Goal: Task Accomplishment & Management: Use online tool/utility

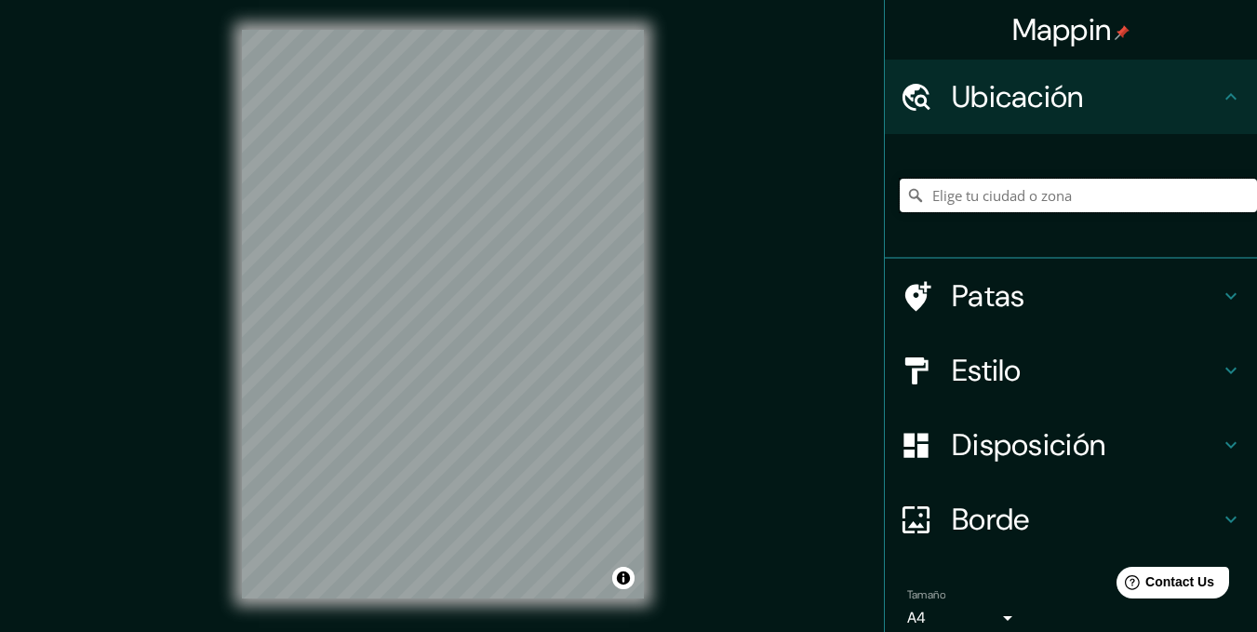
click at [1127, 198] on input "Elige tu ciudad o zona" at bounding box center [1078, 195] width 357 height 33
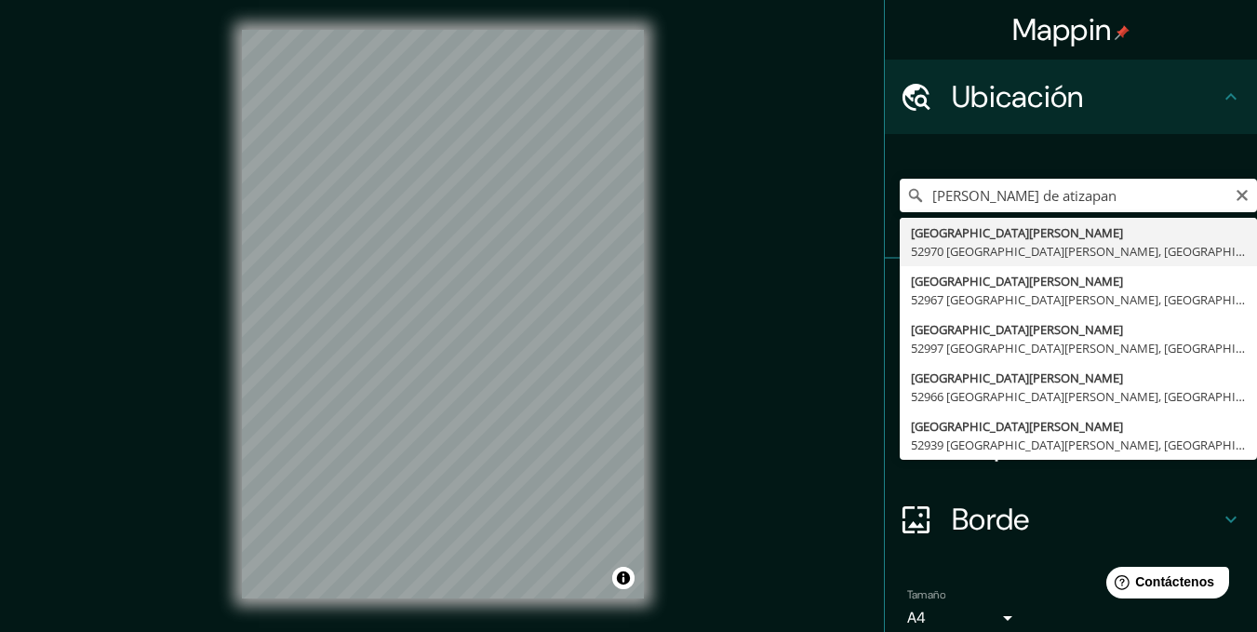
type input "[GEOGRAPHIC_DATA][PERSON_NAME], [GEOGRAPHIC_DATA][PERSON_NAME], [GEOGRAPHIC_DAT…"
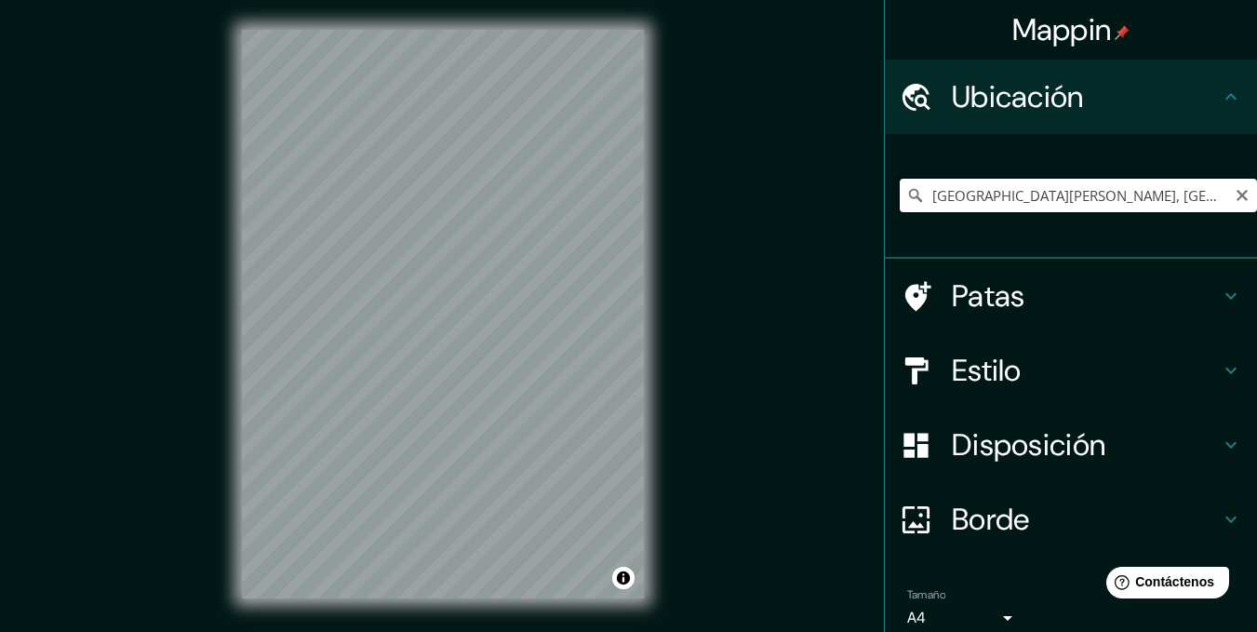
click at [1074, 209] on input "[GEOGRAPHIC_DATA][PERSON_NAME], [GEOGRAPHIC_DATA][PERSON_NAME], [GEOGRAPHIC_DAT…" at bounding box center [1078, 195] width 357 height 33
click at [1087, 363] on h4 "Estilo" at bounding box center [1086, 370] width 268 height 37
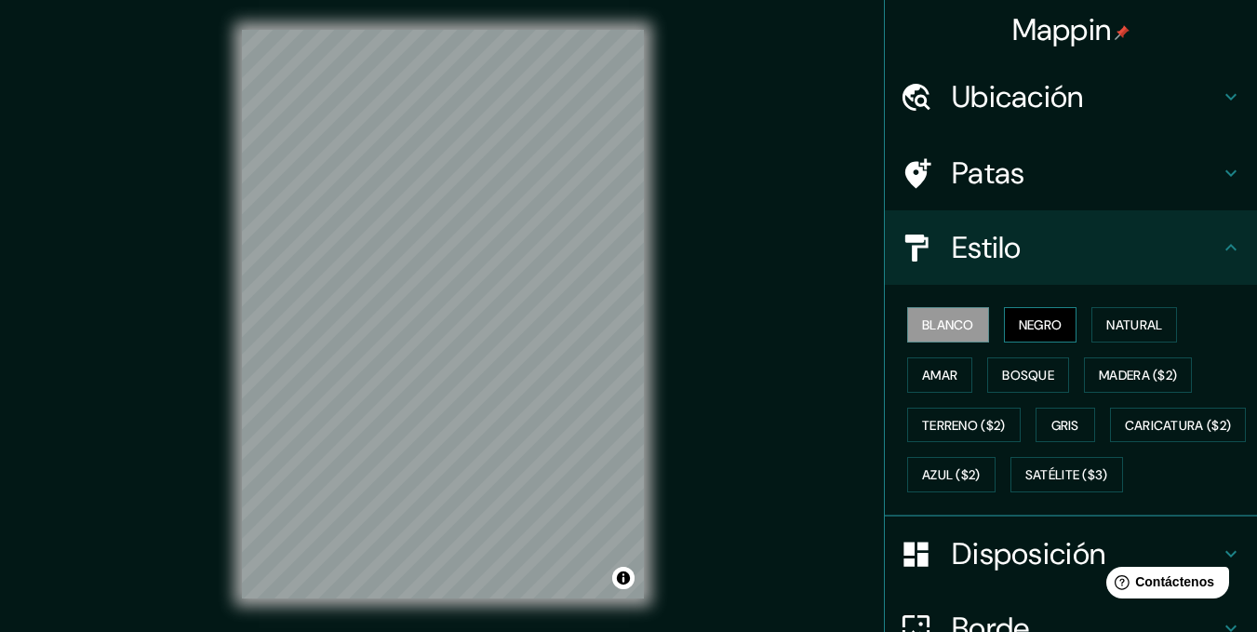
click at [1030, 320] on font "Negro" at bounding box center [1041, 324] width 44 height 17
click at [1106, 330] on font "Natural" at bounding box center [1134, 324] width 56 height 17
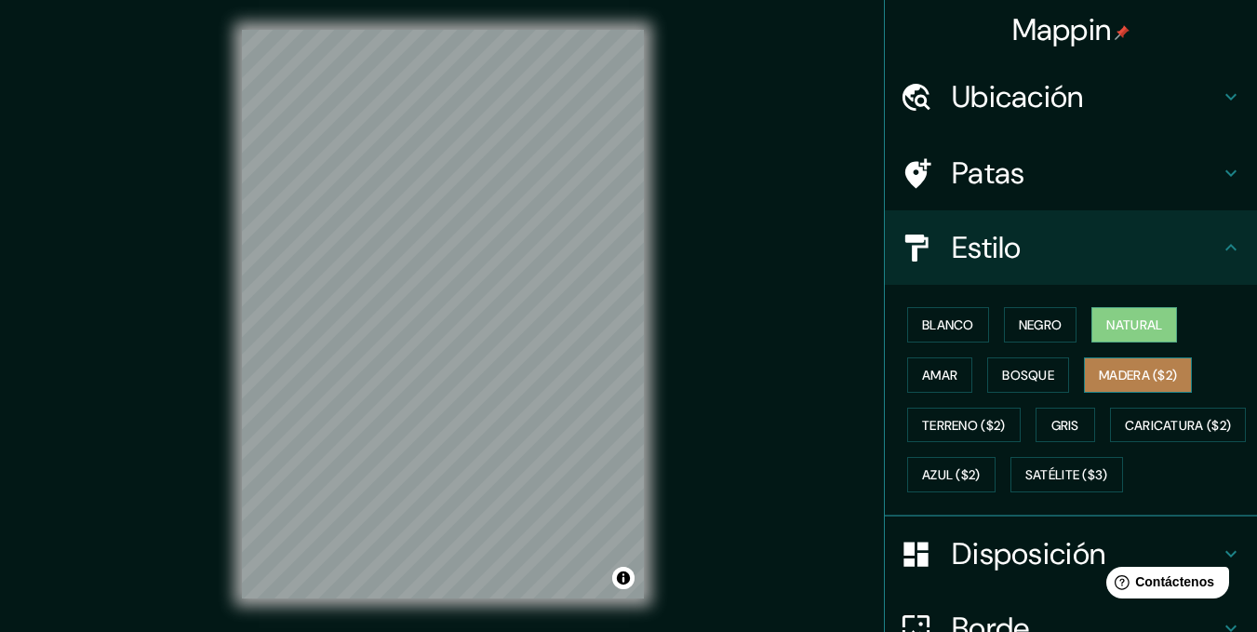
click at [1142, 358] on button "Madera ($2)" at bounding box center [1138, 374] width 108 height 35
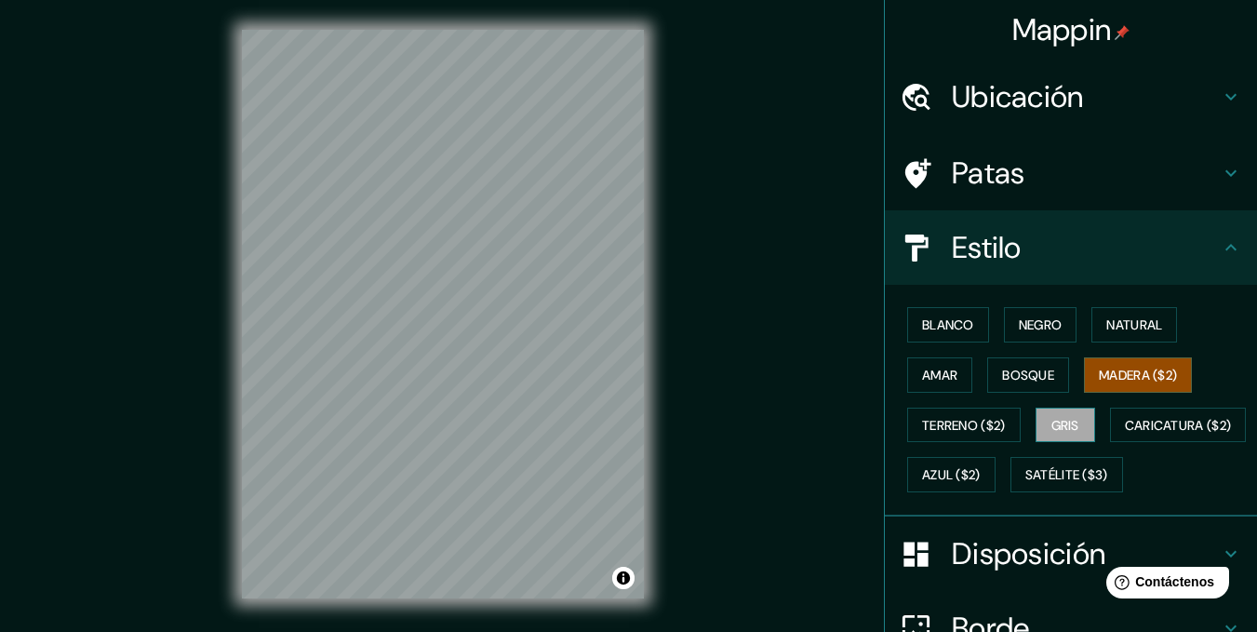
click at [1035, 419] on button "Gris" at bounding box center [1065, 424] width 60 height 35
click at [1132, 375] on font "Madera ($2)" at bounding box center [1138, 375] width 78 height 17
click at [1007, 378] on font "Bosque" at bounding box center [1028, 375] width 52 height 17
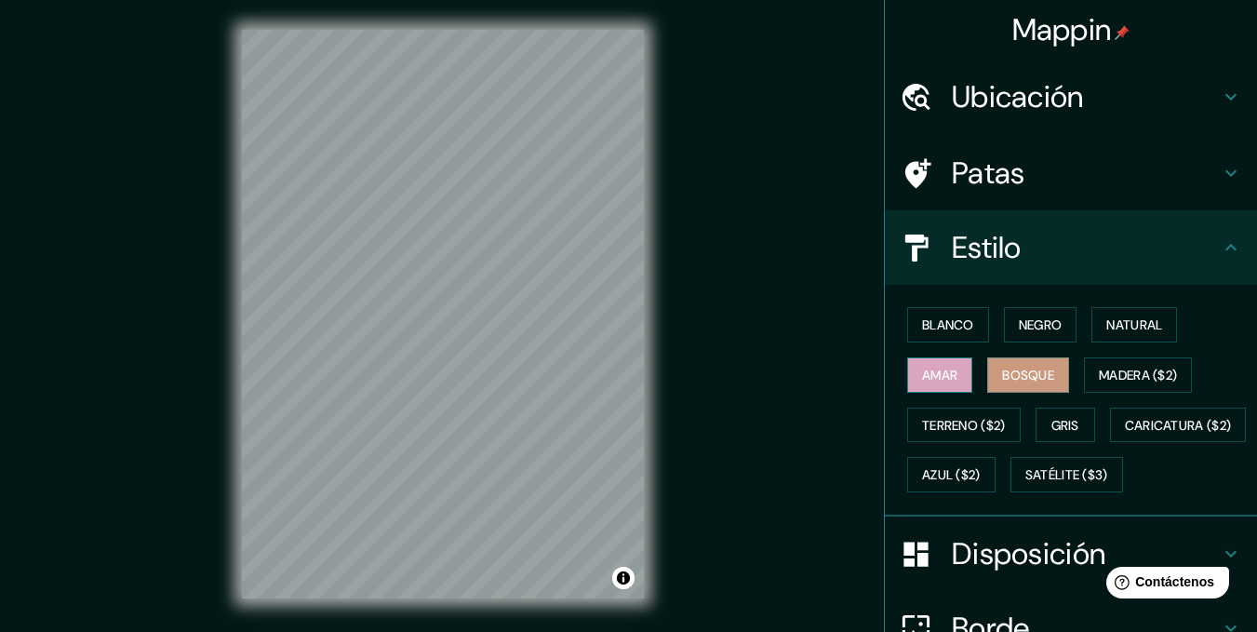
click at [931, 382] on font "Amar" at bounding box center [939, 375] width 35 height 17
click at [1114, 332] on font "Natural" at bounding box center [1134, 324] width 56 height 17
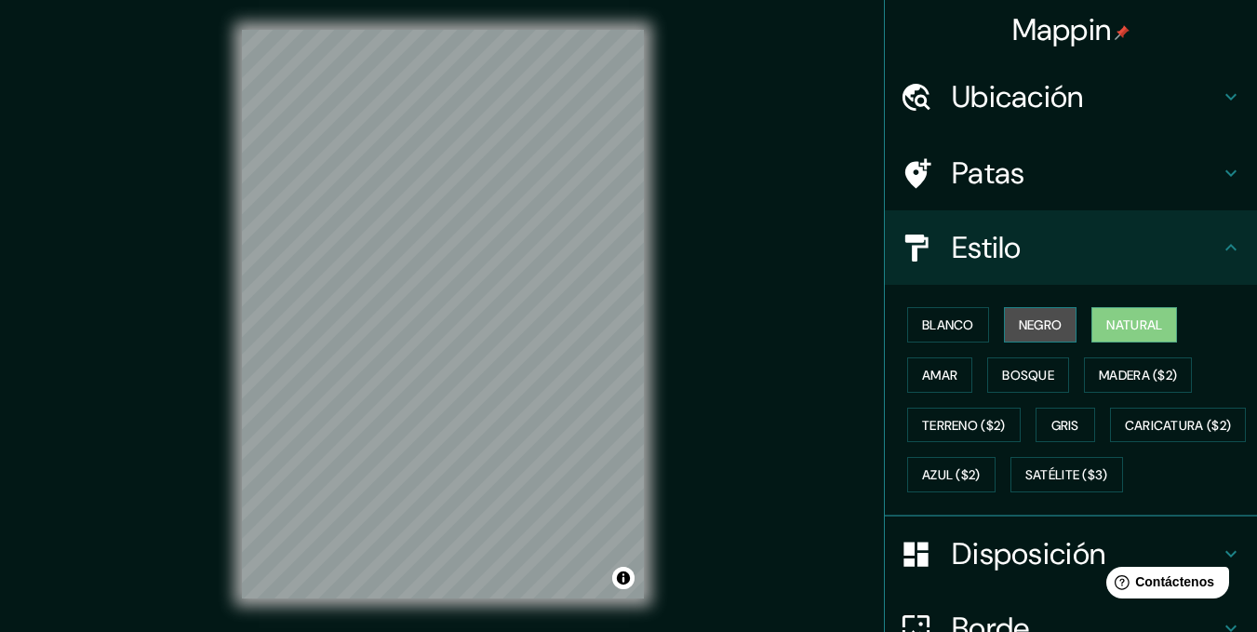
click at [1034, 325] on font "Negro" at bounding box center [1041, 324] width 44 height 17
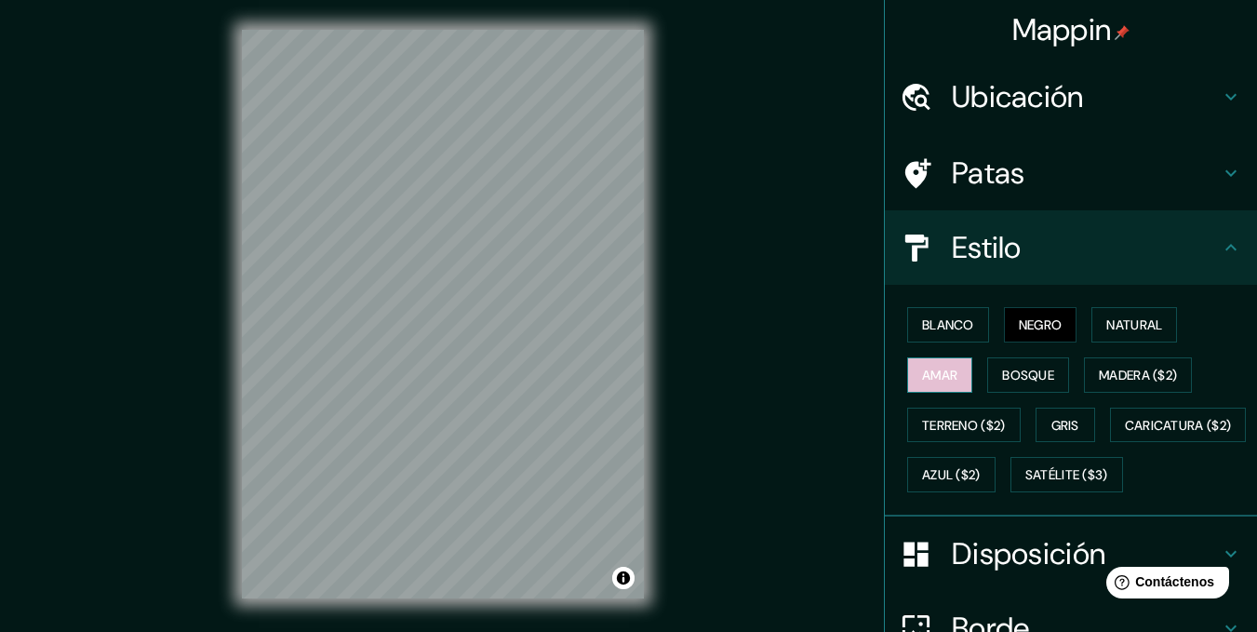
drag, startPoint x: 955, startPoint y: 364, endPoint x: 946, endPoint y: 369, distance: 10.8
click at [946, 368] on button "Amar" at bounding box center [939, 374] width 65 height 35
click at [1063, 434] on font "Gris" at bounding box center [1065, 425] width 28 height 24
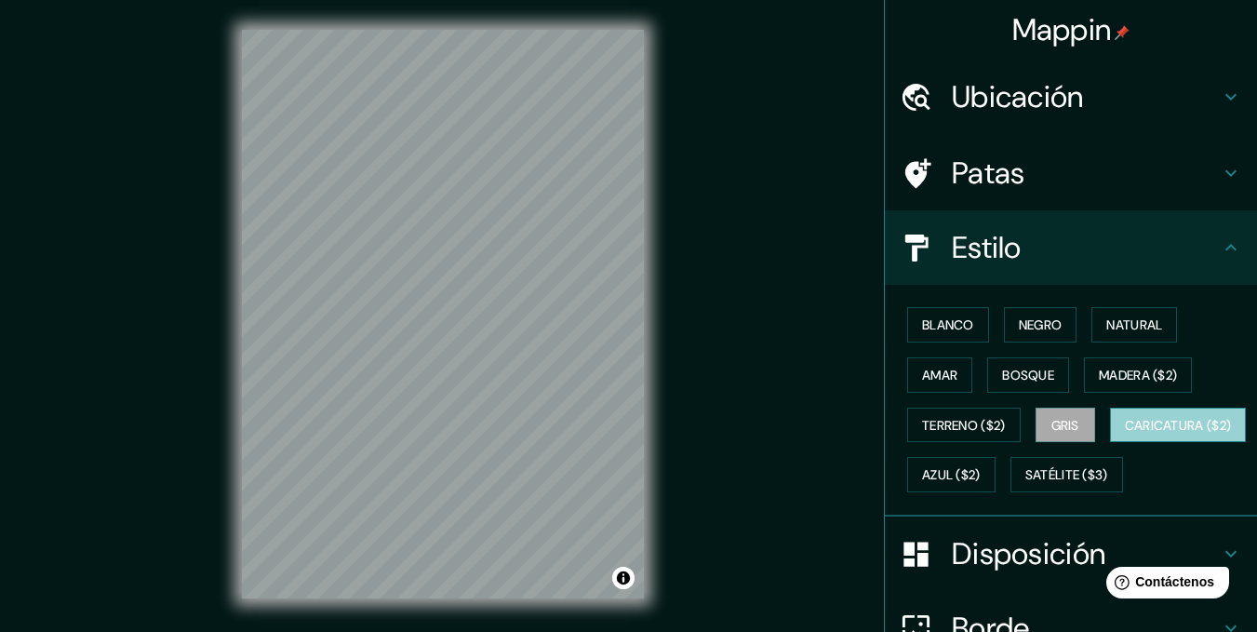
click at [1125, 437] on font "Caricatura ($2)" at bounding box center [1178, 425] width 107 height 24
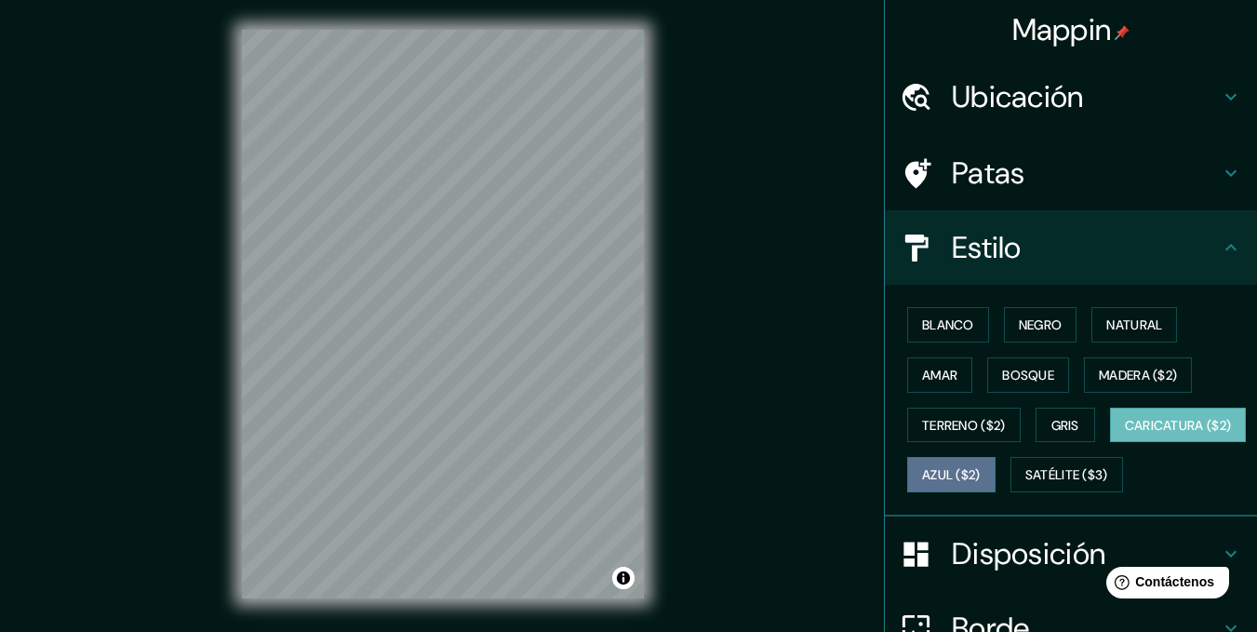
click at [980, 480] on font "Azul ($2)" at bounding box center [951, 475] width 59 height 17
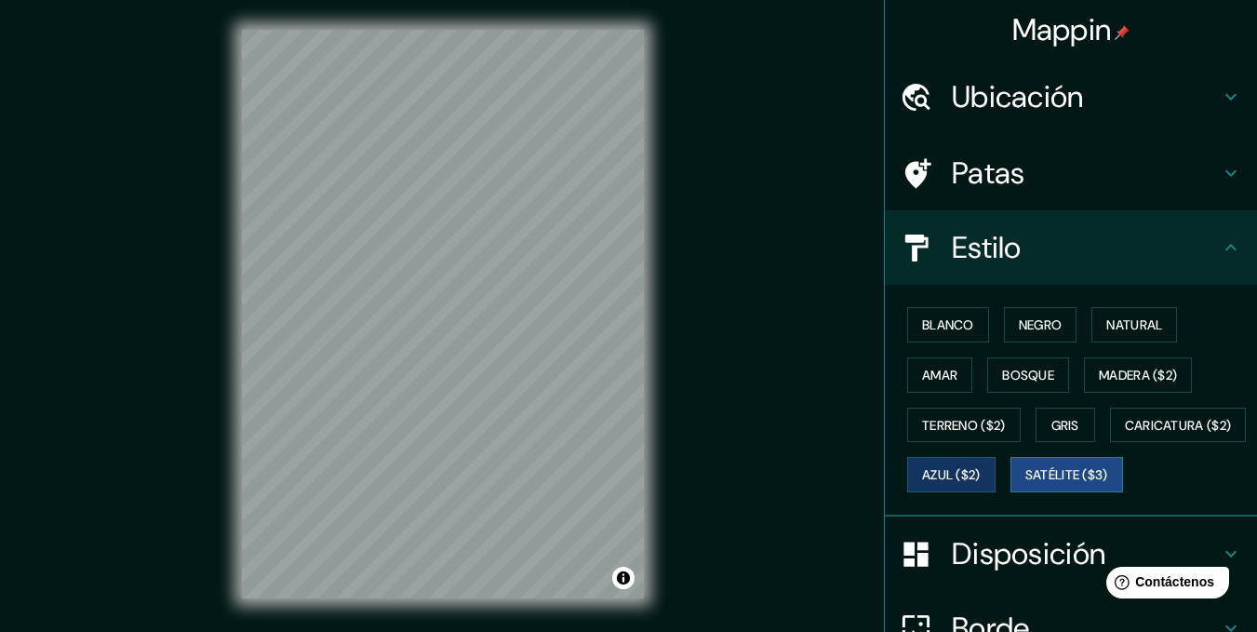
click at [1025, 484] on font "Satélite ($3)" at bounding box center [1066, 475] width 83 height 17
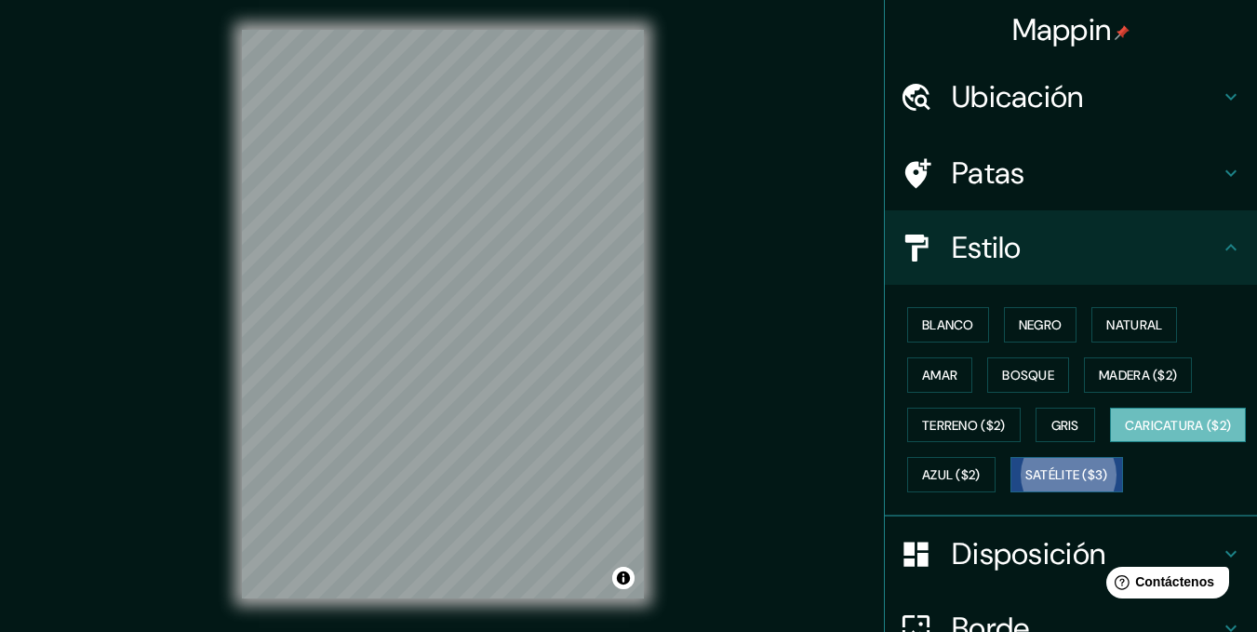
click at [1125, 434] on font "Caricatura ($2)" at bounding box center [1178, 425] width 107 height 17
click at [1025, 484] on font "Satélite ($3)" at bounding box center [1066, 475] width 83 height 17
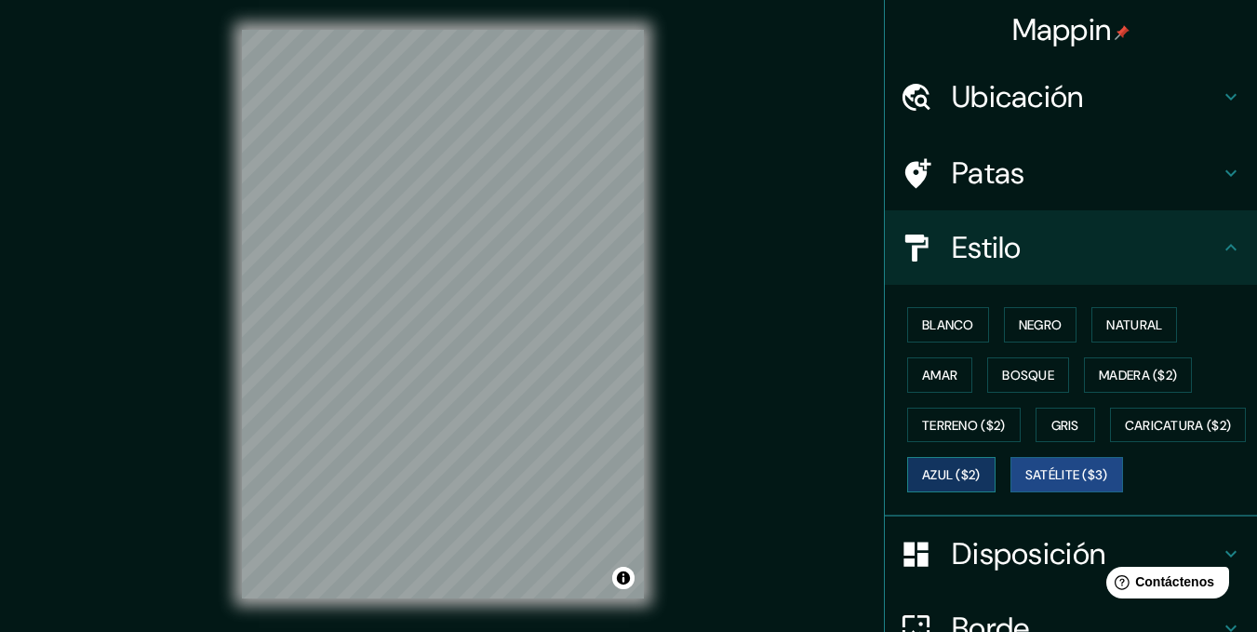
click at [980, 472] on font "Azul ($2)" at bounding box center [951, 475] width 59 height 17
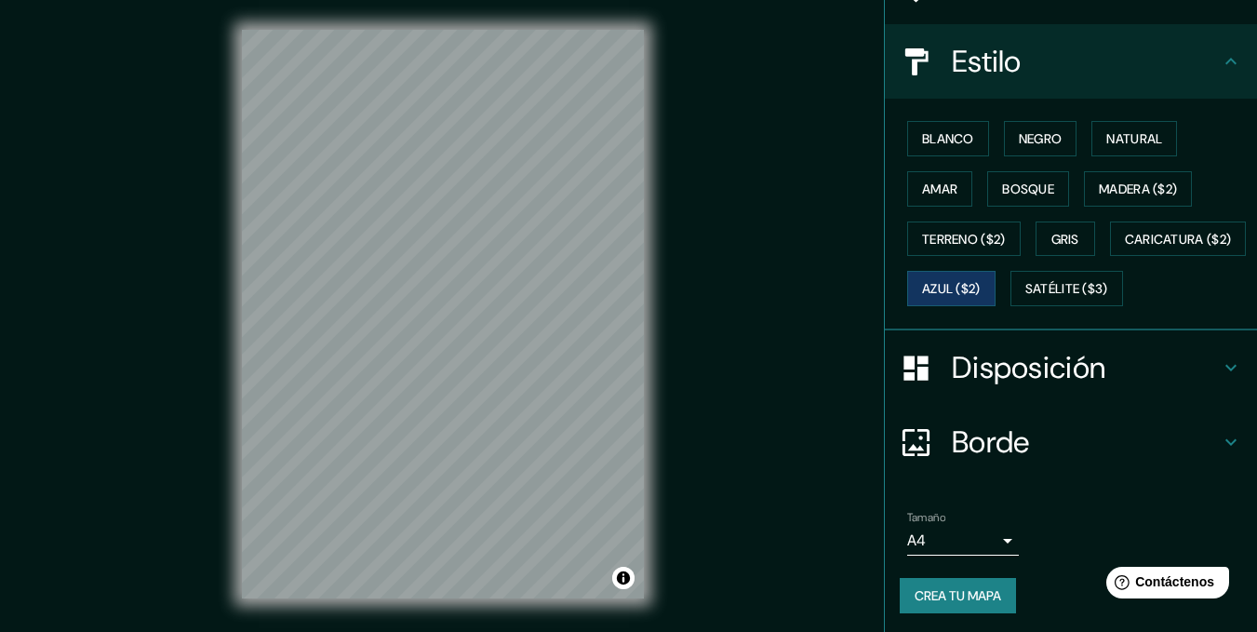
click at [1013, 461] on font "Borde" at bounding box center [991, 441] width 78 height 39
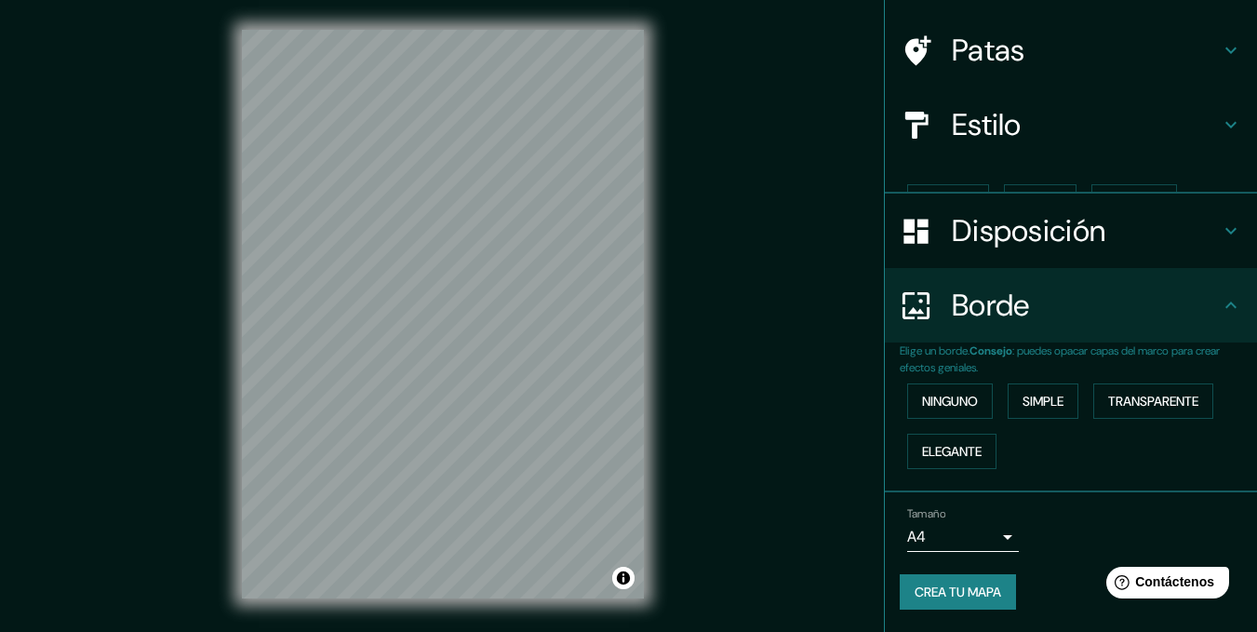
scroll to position [91, 0]
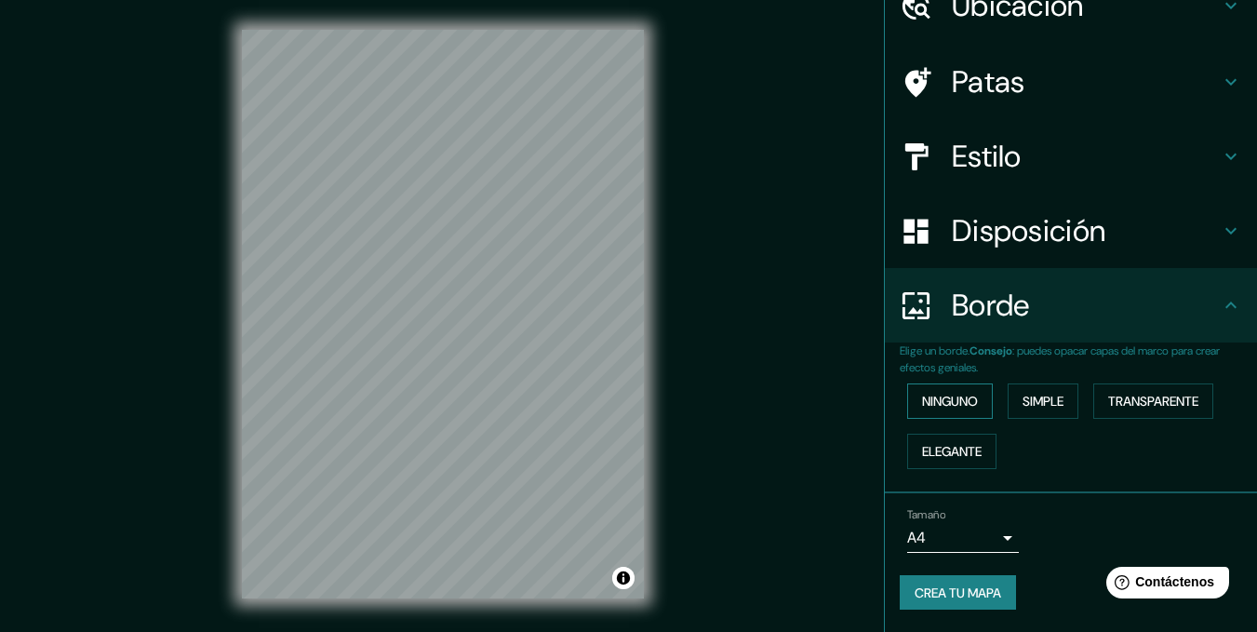
click at [943, 406] on font "Ninguno" at bounding box center [950, 401] width 56 height 17
click at [1041, 409] on font "Simple" at bounding box center [1042, 401] width 41 height 17
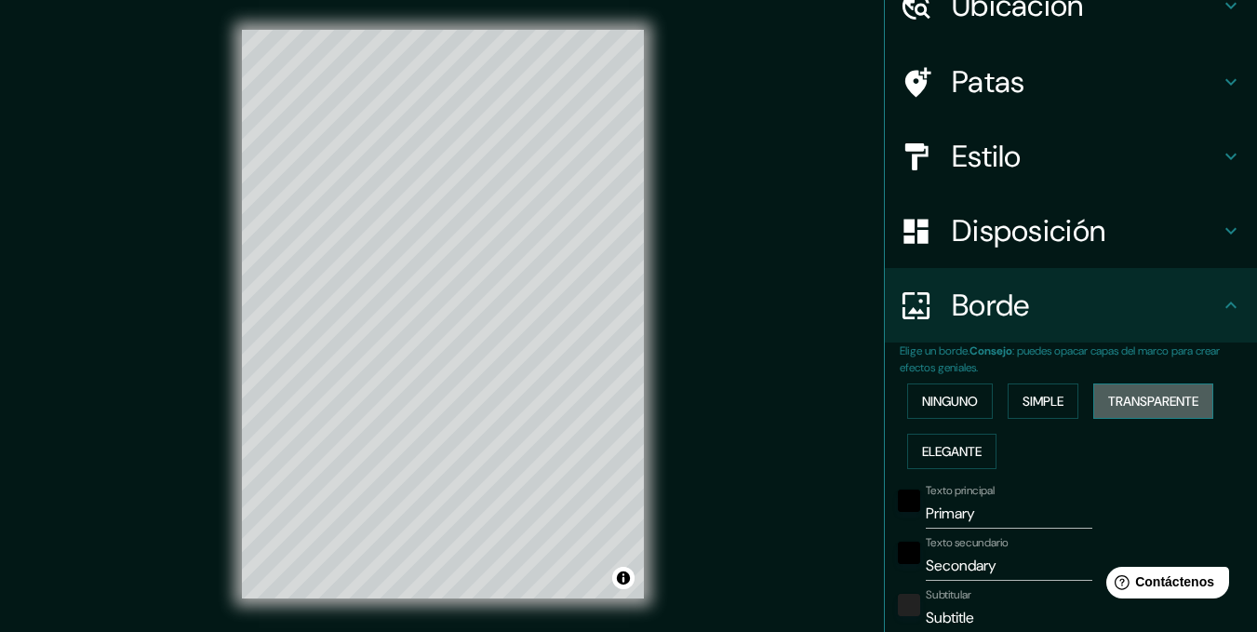
click at [1112, 405] on font "Transparente" at bounding box center [1153, 401] width 90 height 17
click at [944, 456] on font "Elegante" at bounding box center [952, 451] width 60 height 17
click at [943, 414] on button "Ninguno" at bounding box center [950, 400] width 86 height 35
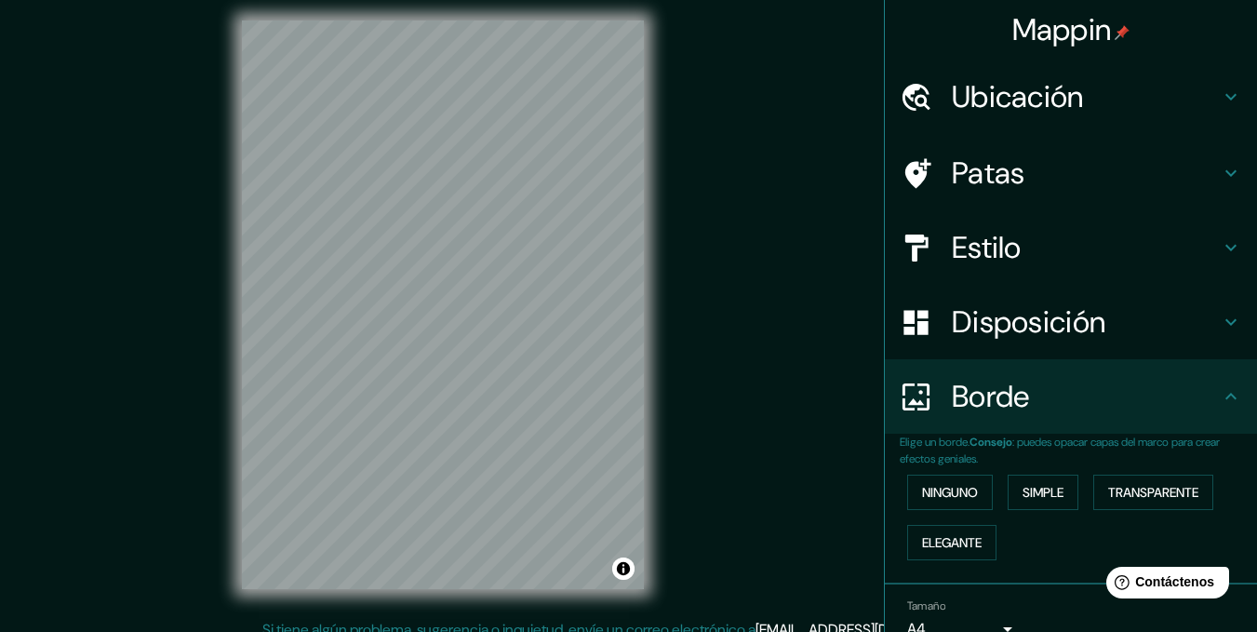
scroll to position [0, 0]
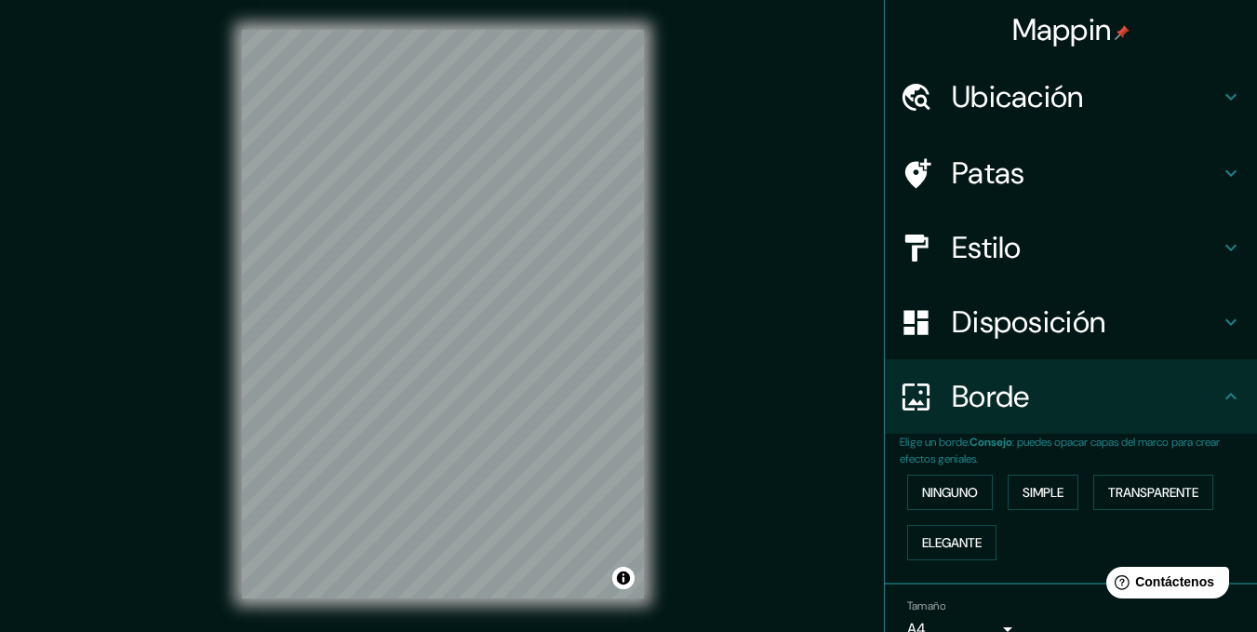
click at [996, 260] on font "Estilo" at bounding box center [987, 247] width 70 height 39
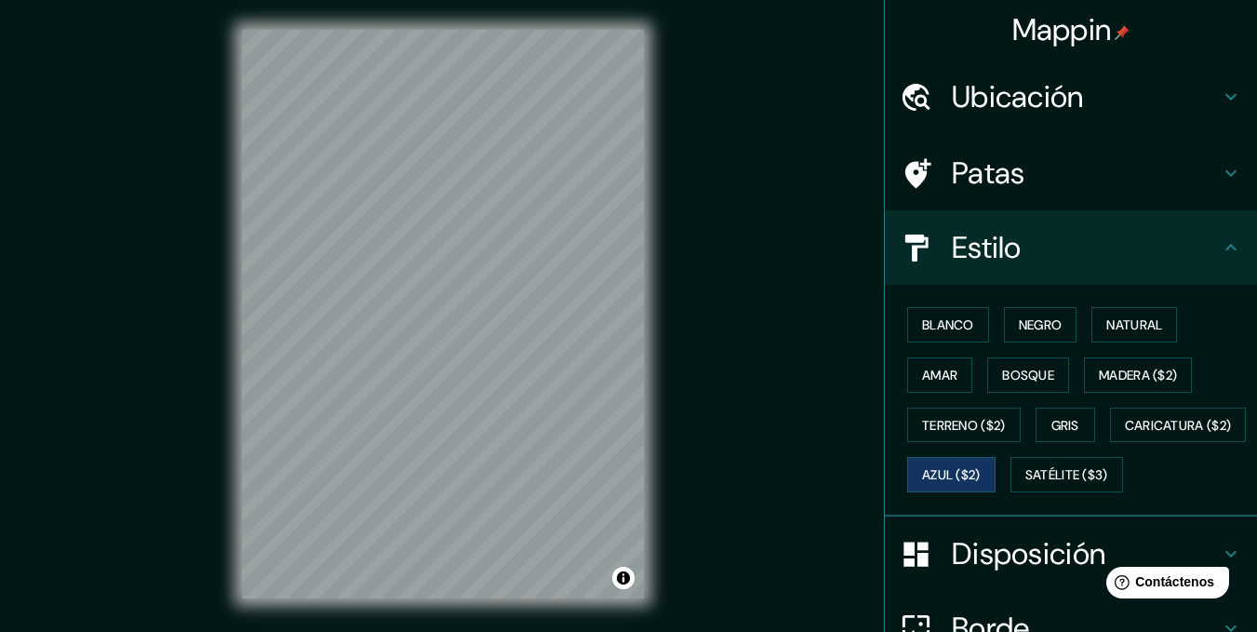
click at [961, 185] on font "Patas" at bounding box center [988, 172] width 73 height 39
